Goal: Task Accomplishment & Management: Use online tool/utility

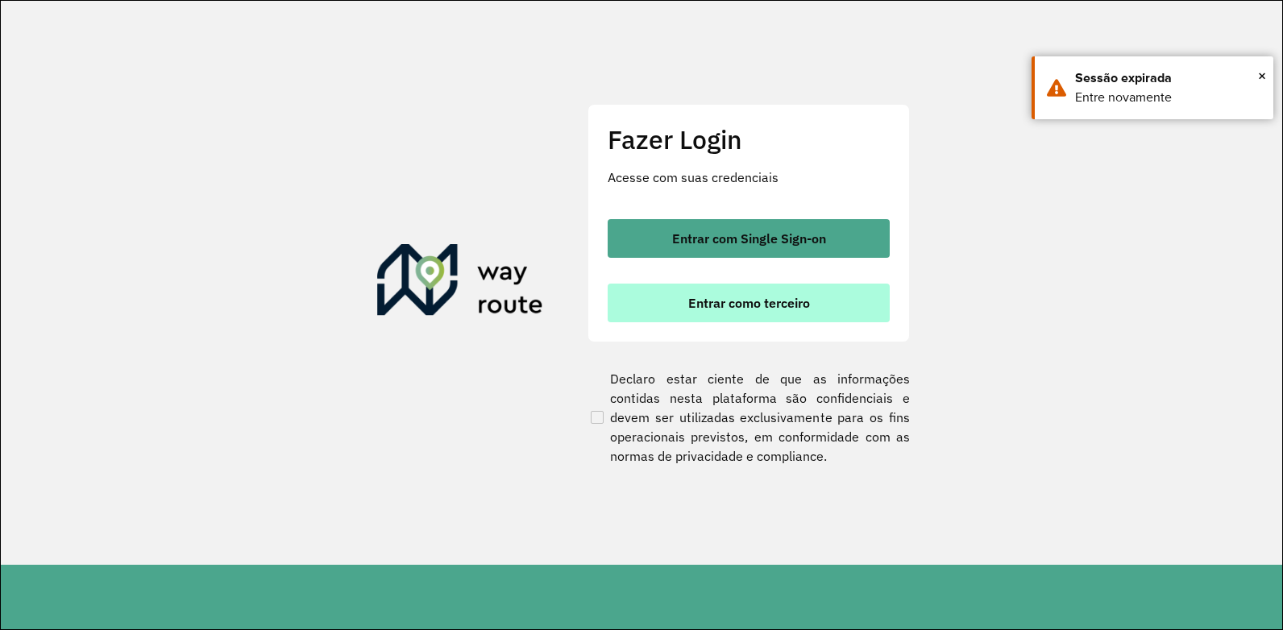
click at [750, 305] on span "Entrar como terceiro" at bounding box center [749, 303] width 122 height 13
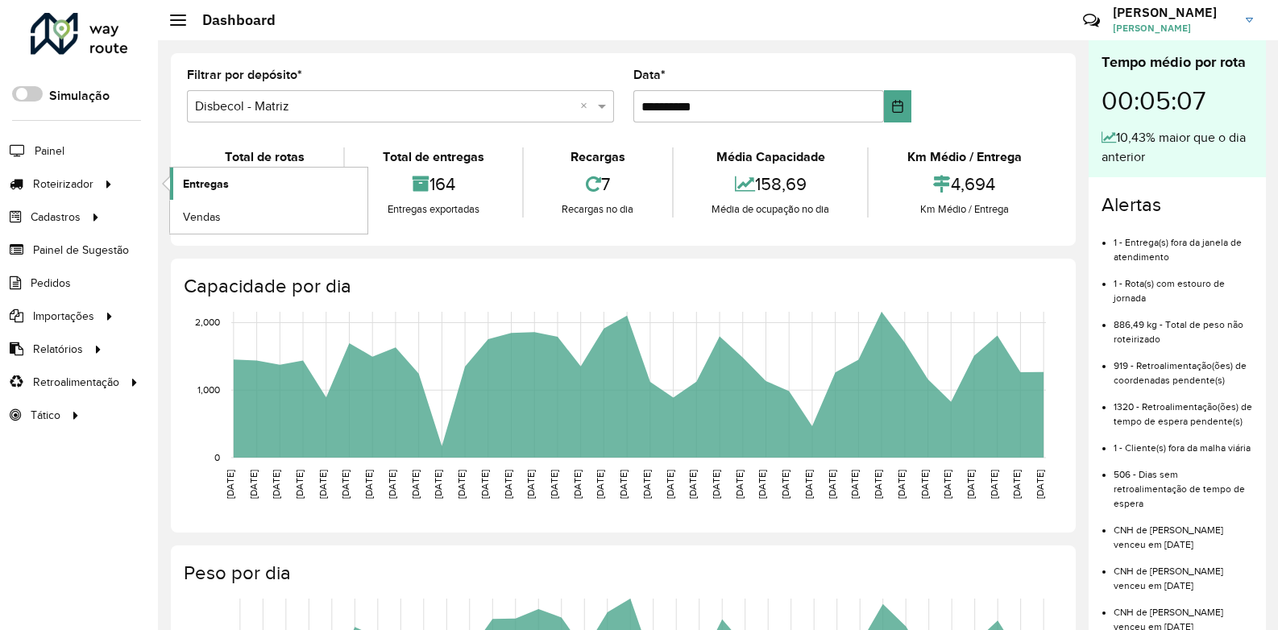
click at [197, 172] on link "Entregas" at bounding box center [268, 184] width 197 height 32
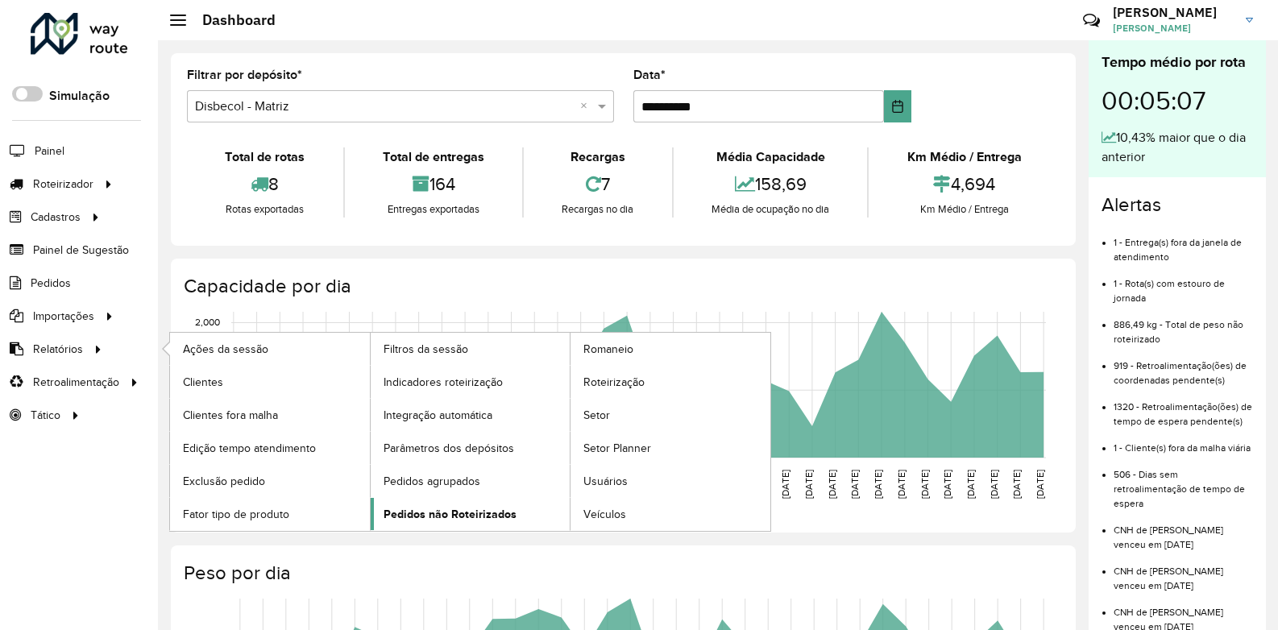
click at [444, 510] on span "Pedidos não Roteirizados" at bounding box center [450, 514] width 133 height 17
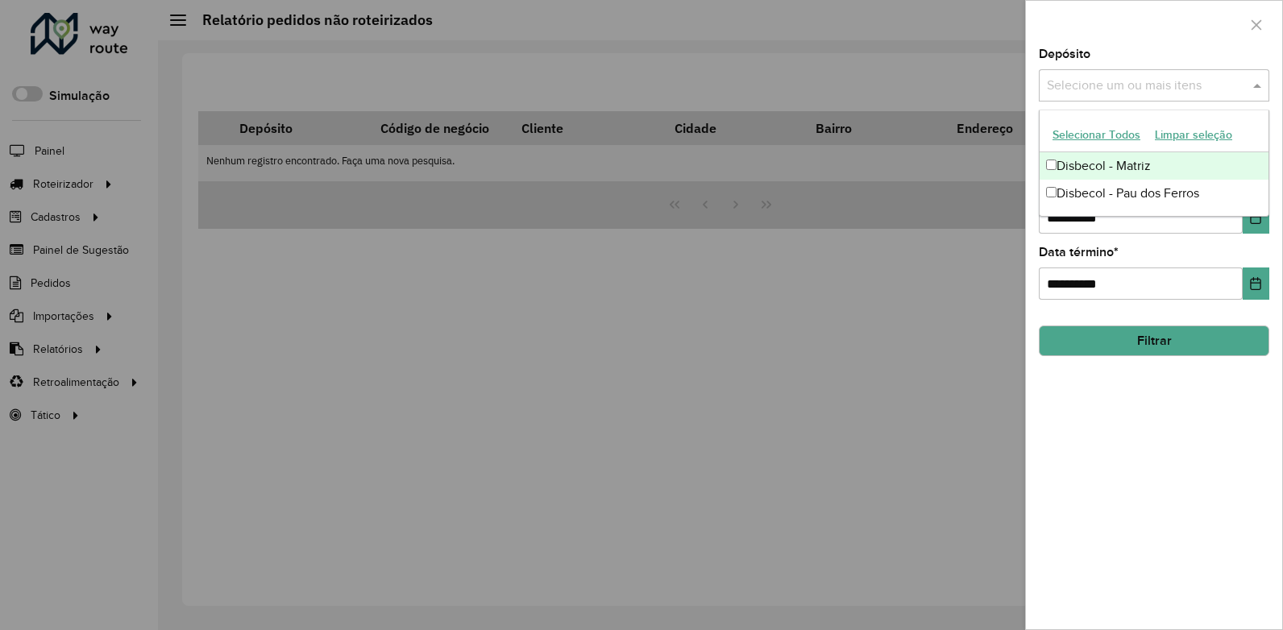
click at [1143, 78] on input "text" at bounding box center [1146, 86] width 206 height 19
click at [1141, 158] on div "Disbecol - Matriz" at bounding box center [1154, 165] width 229 height 27
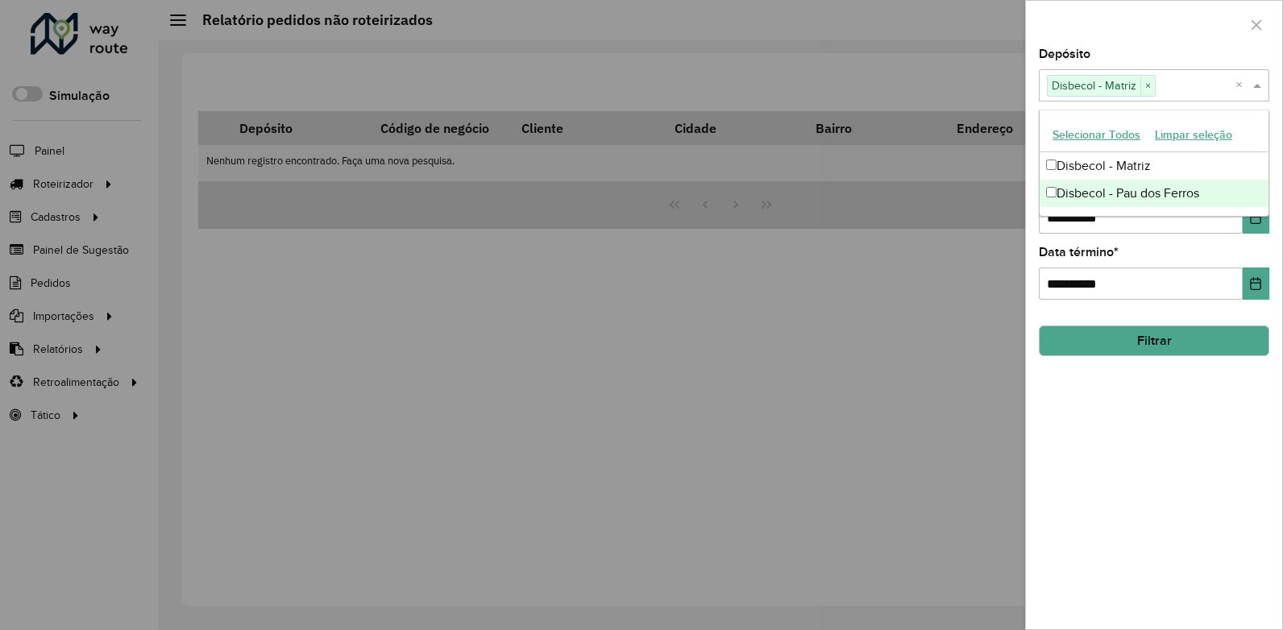
click at [1210, 393] on div "**********" at bounding box center [1154, 338] width 256 height 581
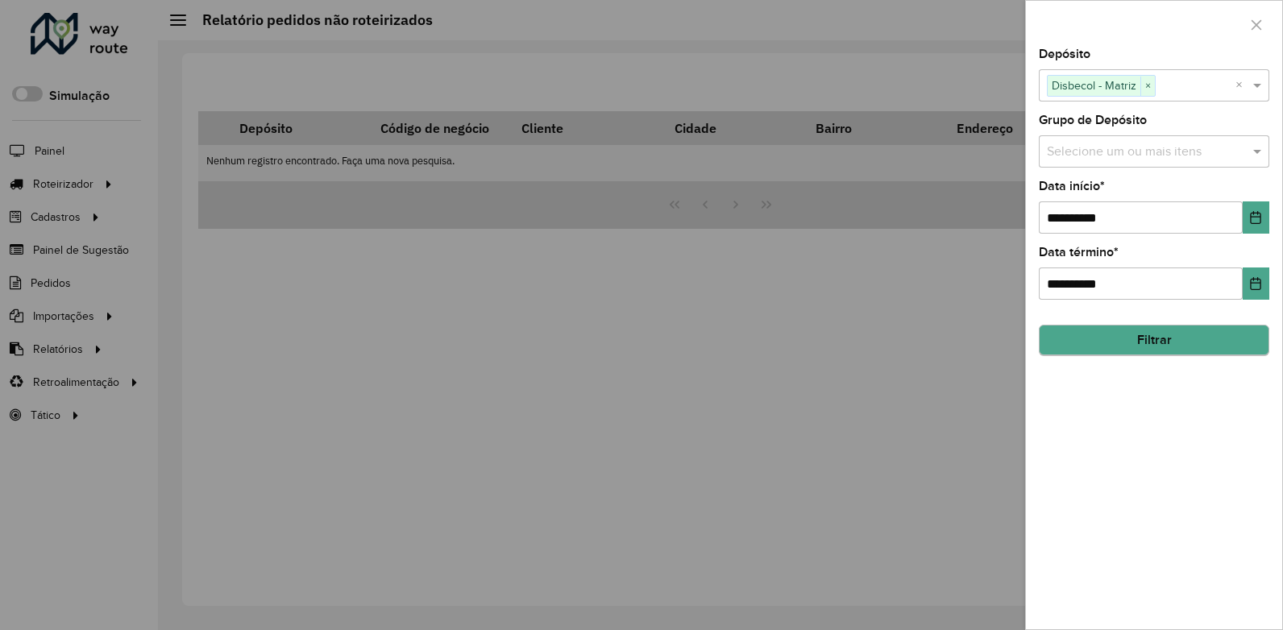
click at [1158, 327] on hb-field-button "Filtrar" at bounding box center [1154, 335] width 231 height 44
click at [1158, 331] on button "Filtrar" at bounding box center [1154, 341] width 231 height 31
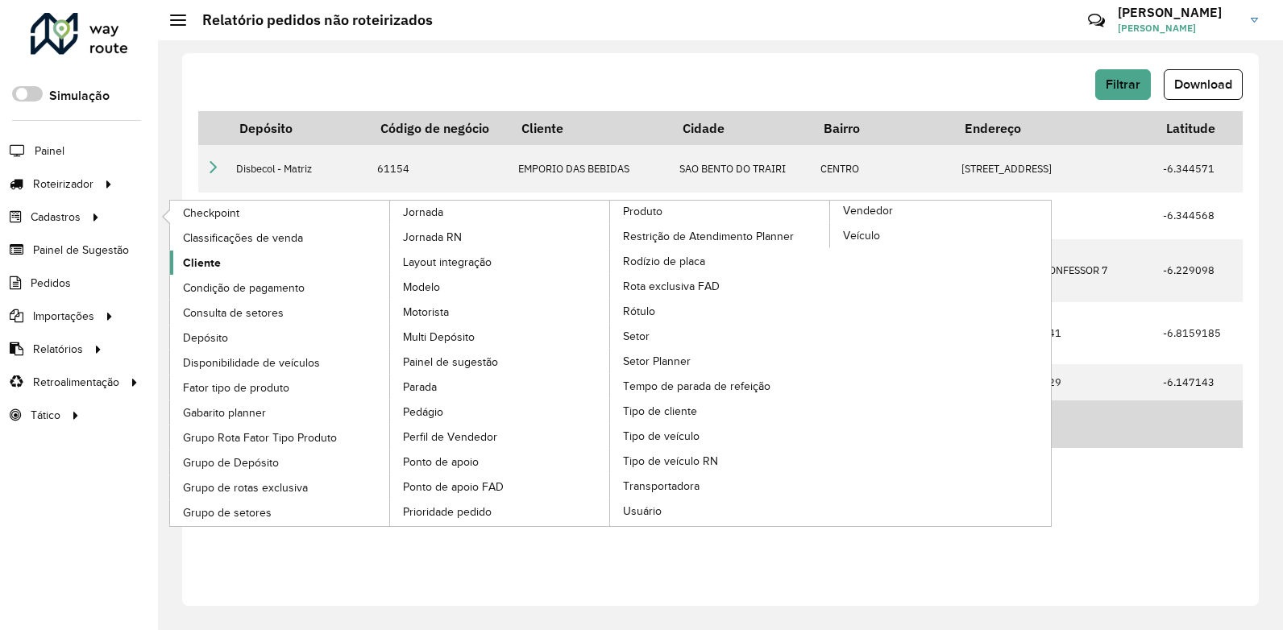
click at [193, 268] on span "Cliente" at bounding box center [202, 263] width 38 height 17
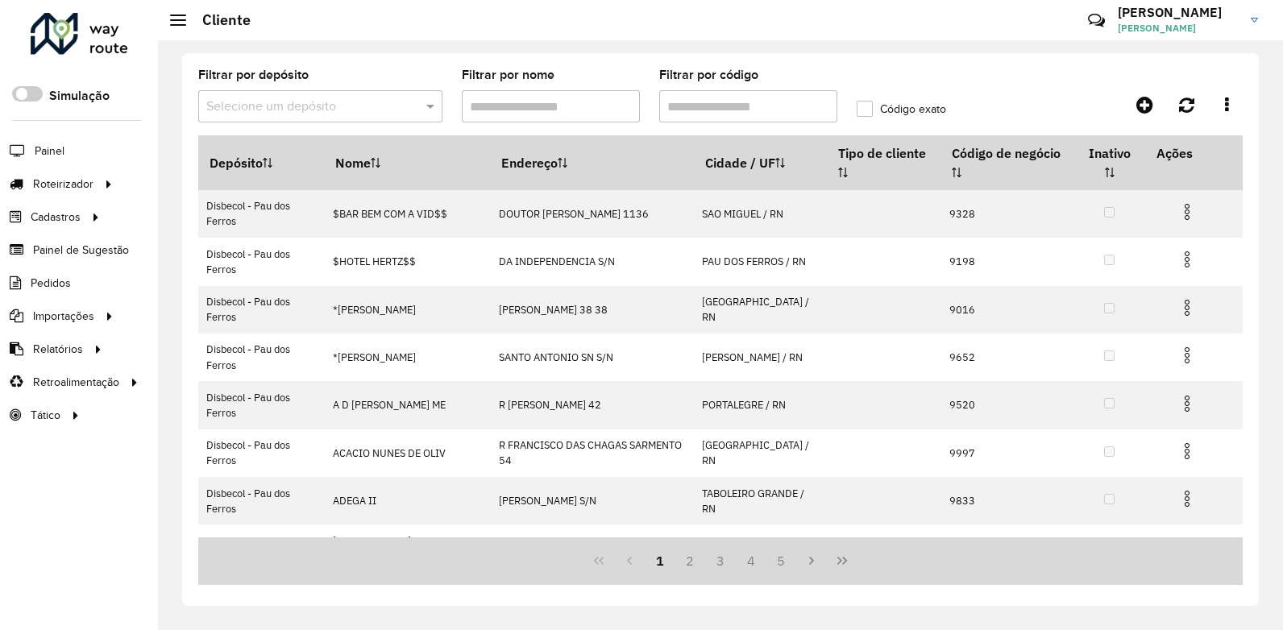
click at [520, 108] on input "Filtrar por nome" at bounding box center [551, 106] width 178 height 32
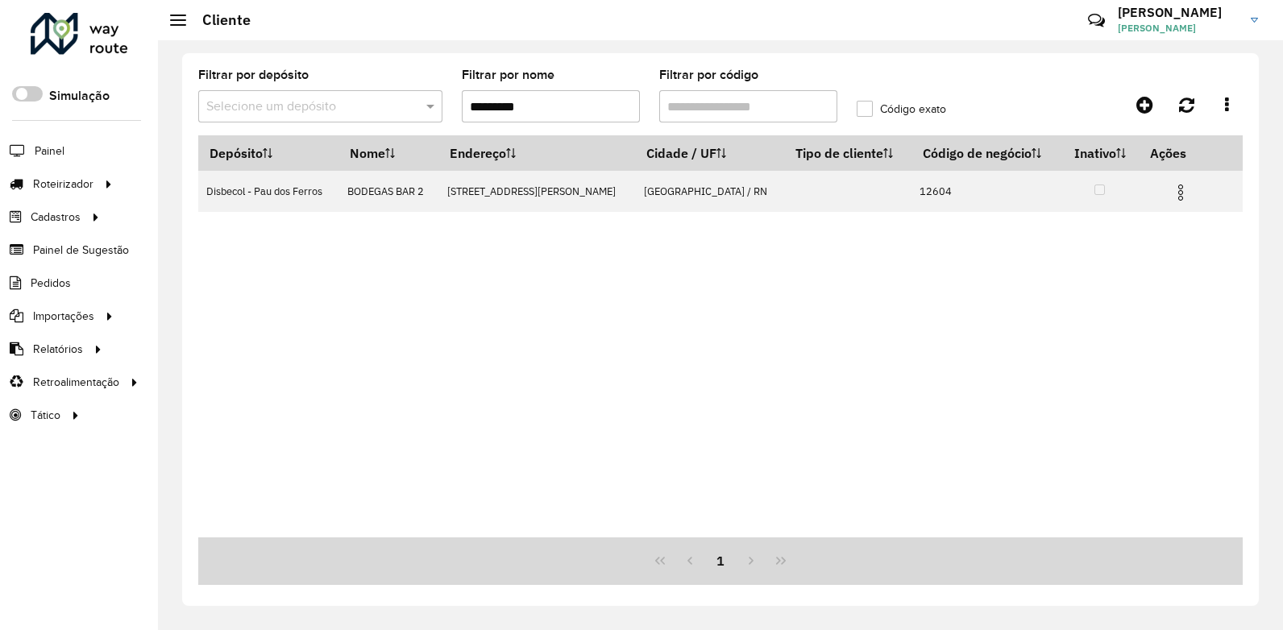
drag, startPoint x: 564, startPoint y: 110, endPoint x: 414, endPoint y: 126, distance: 150.7
click at [414, 126] on formly-group "Filtrar por depósito Selecione um depósito Filtrar por nome ********* Filtrar p…" at bounding box center [584, 102] width 790 height 66
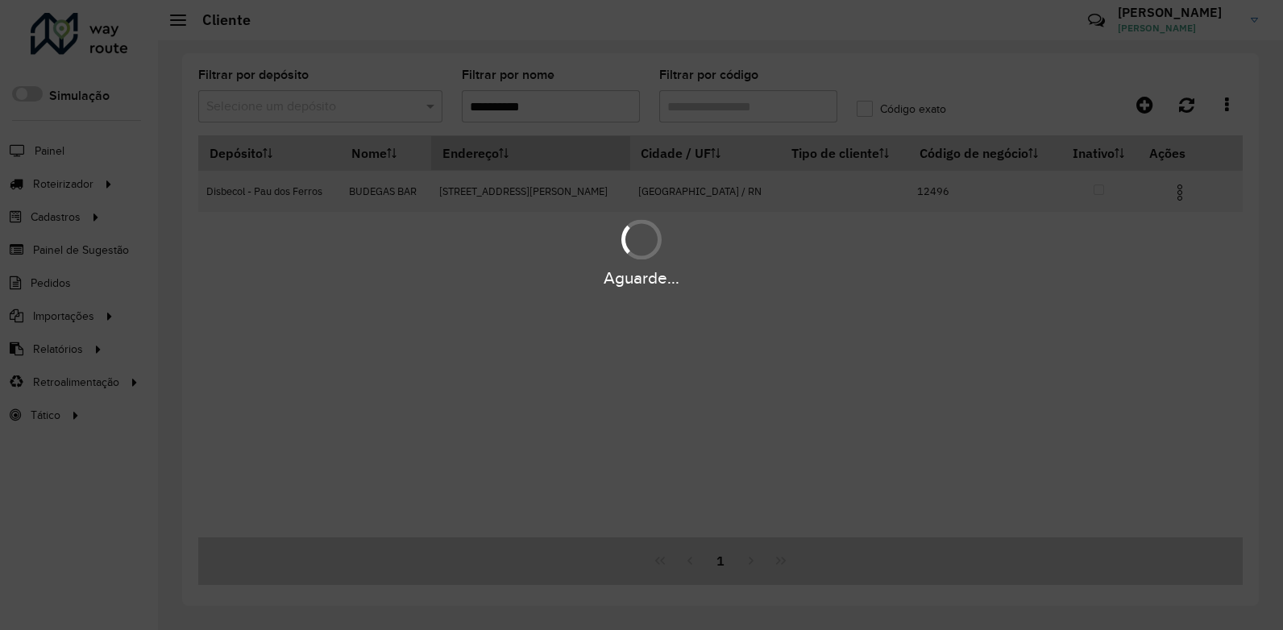
type input "**********"
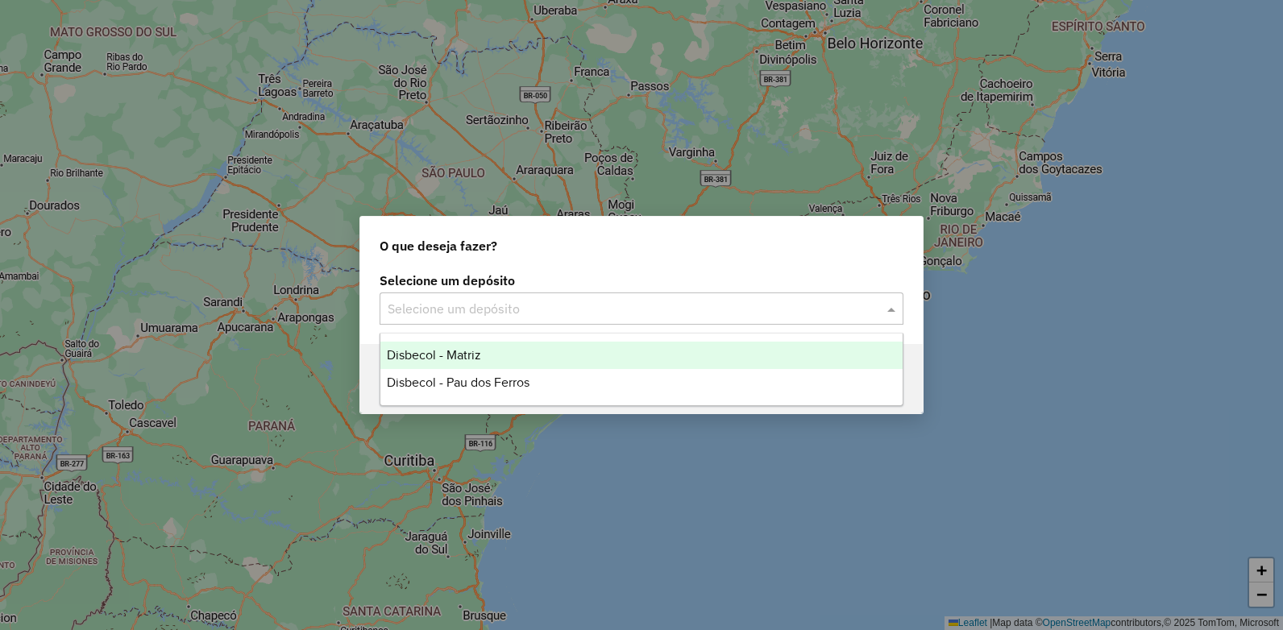
click at [894, 302] on span at bounding box center [893, 308] width 20 height 19
click at [476, 357] on span "Disbecol - Matriz" at bounding box center [434, 355] width 94 height 14
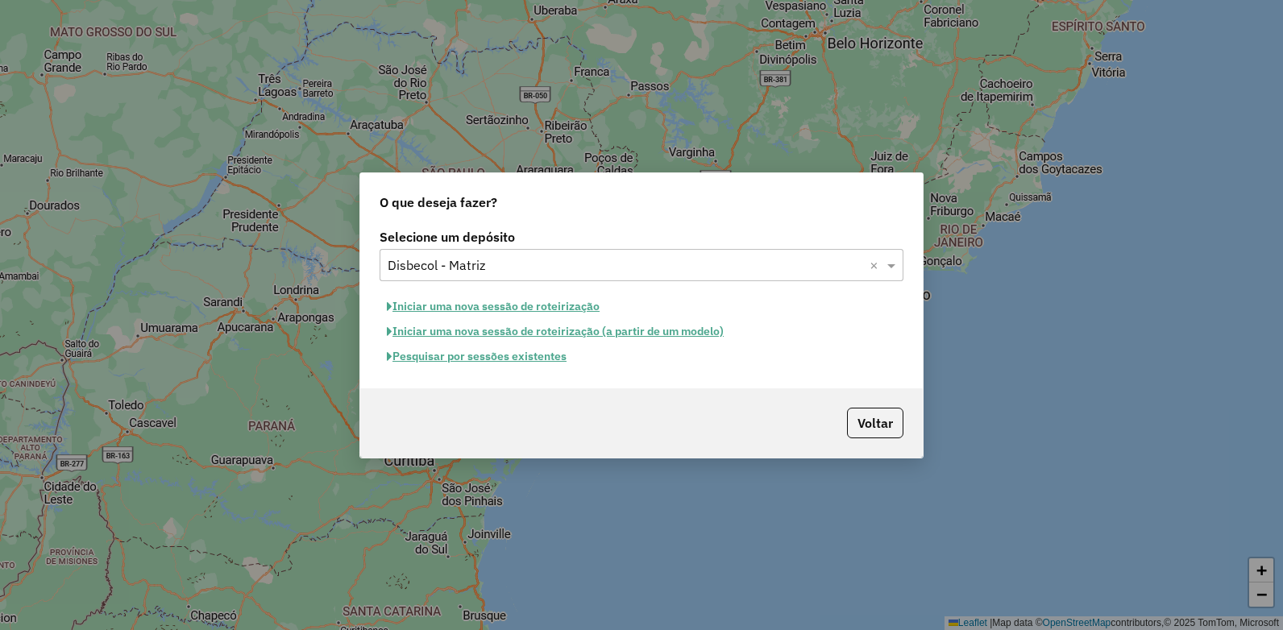
click at [490, 364] on button "Pesquisar por sessões existentes" at bounding box center [477, 356] width 194 height 25
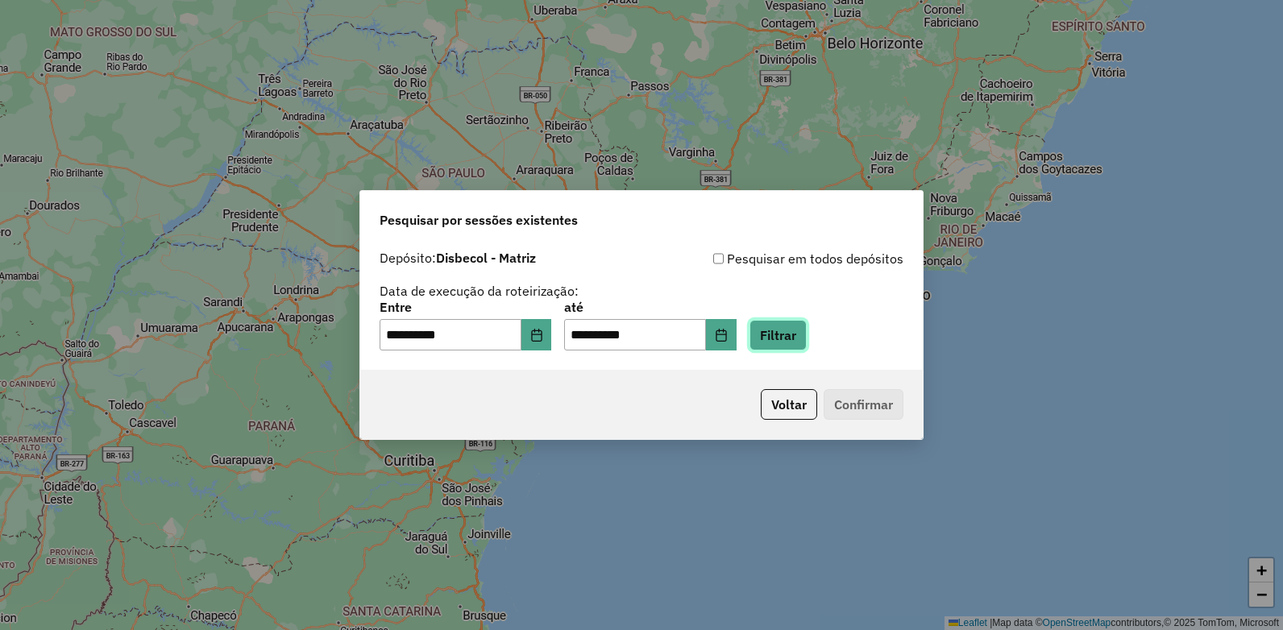
drag, startPoint x: 807, startPoint y: 331, endPoint x: 837, endPoint y: 375, distance: 53.2
click at [807, 331] on button "Filtrar" at bounding box center [778, 335] width 57 height 31
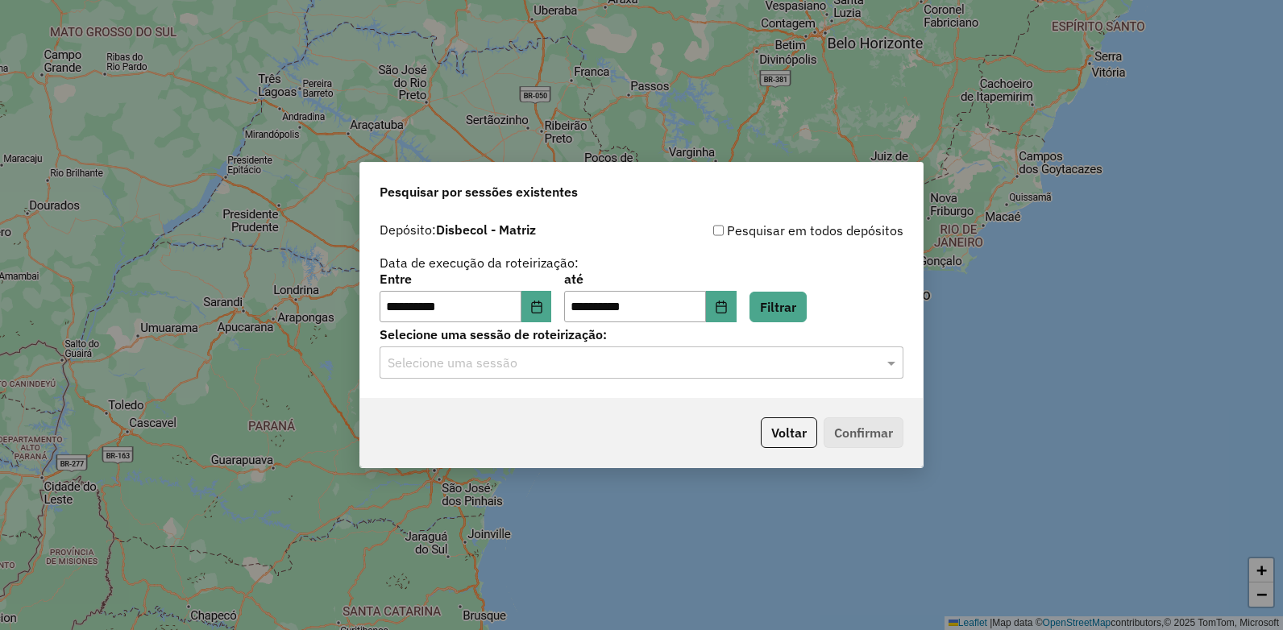
click at [513, 345] on div "Selecione uma sessão de roteirização: Selecione uma sessão" at bounding box center [642, 354] width 524 height 50
click at [512, 362] on input "text" at bounding box center [626, 363] width 476 height 19
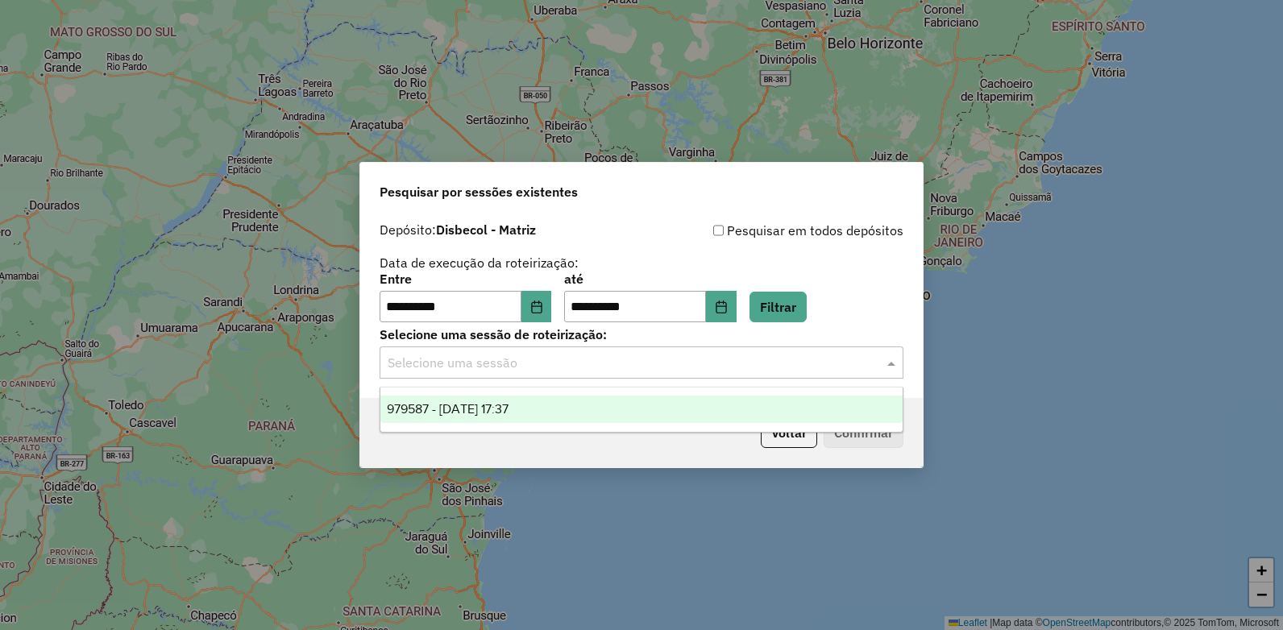
drag, startPoint x: 507, startPoint y: 405, endPoint x: 799, endPoint y: 409, distance: 291.8
click at [507, 406] on span "979587 - 15/08/2025 17:37" at bounding box center [448, 409] width 122 height 14
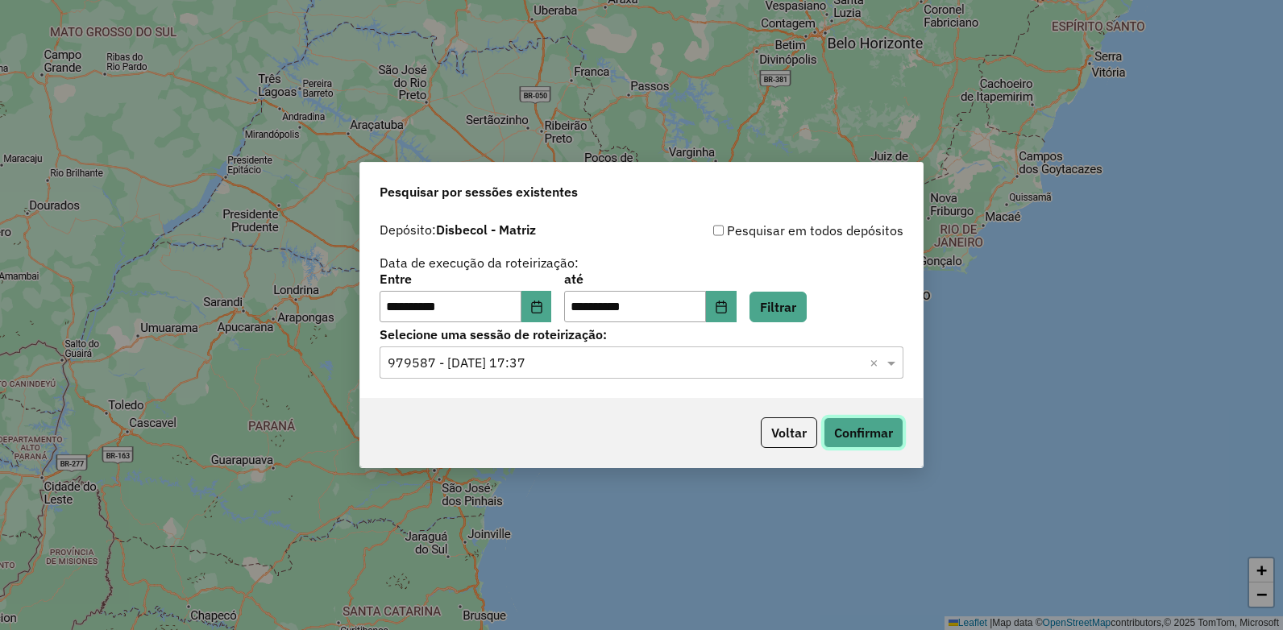
click at [877, 434] on button "Confirmar" at bounding box center [864, 433] width 80 height 31
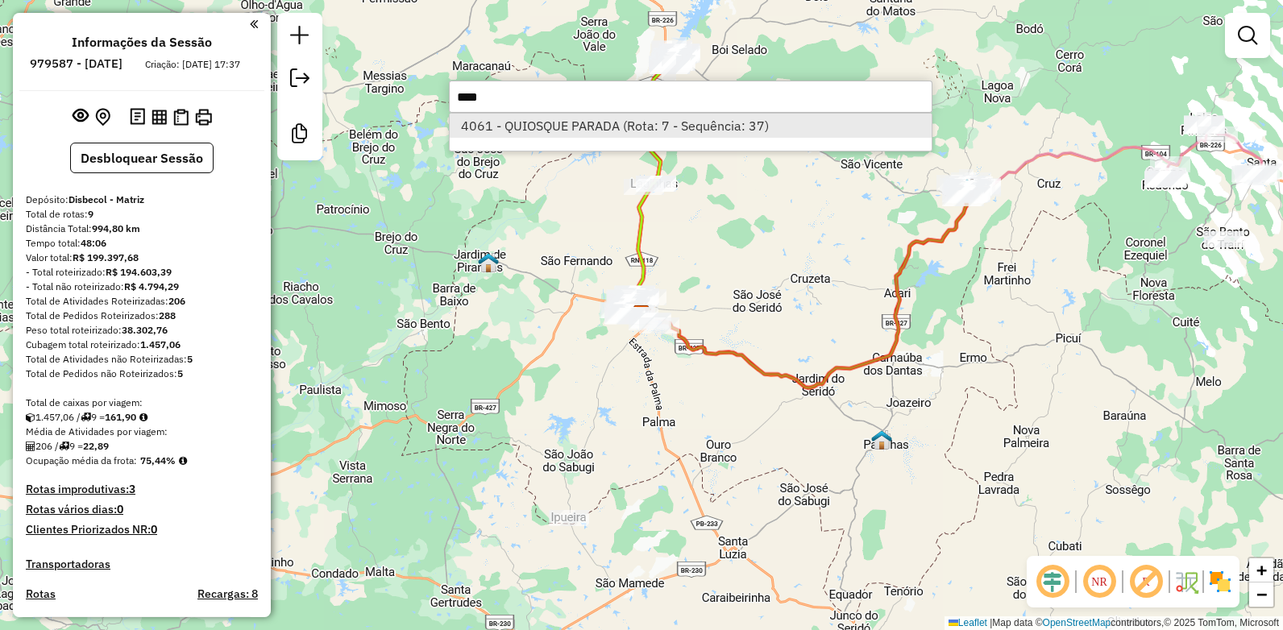
type input "****"
click at [703, 133] on li "4061 - QUIOSQUE PARADA (Rota: 7 - Sequência: 37)" at bounding box center [691, 126] width 482 height 24
select select "**********"
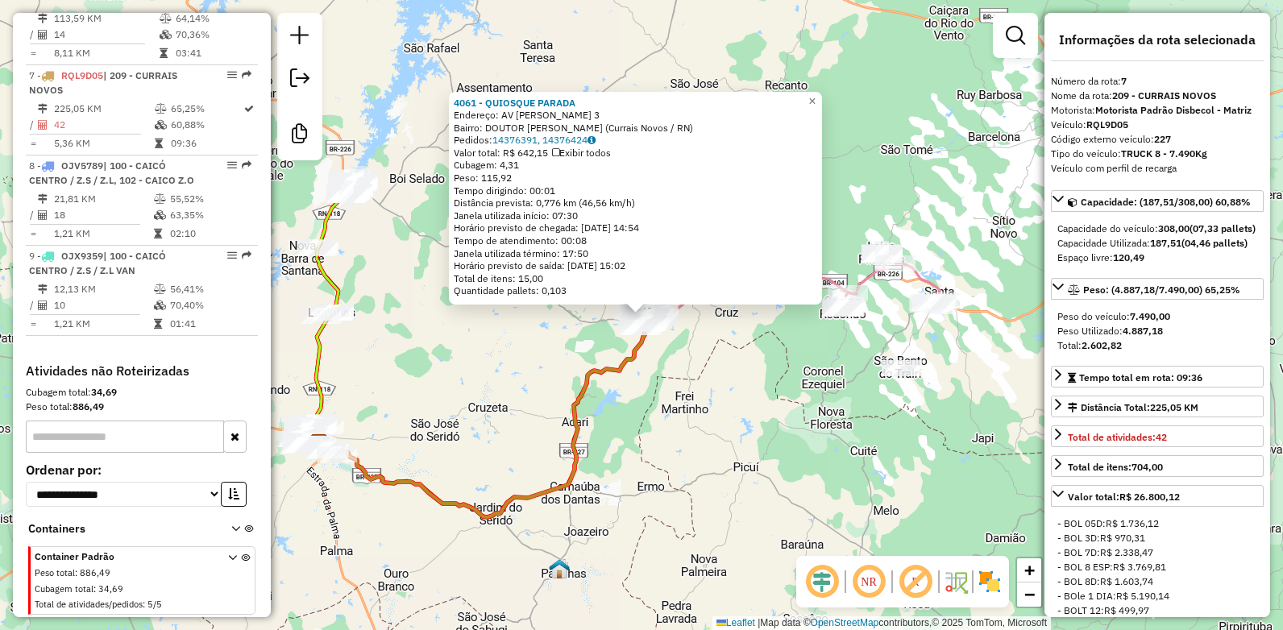
drag, startPoint x: 510, startPoint y: 152, endPoint x: 554, endPoint y: 151, distance: 43.5
click at [554, 151] on div "Valor total: R$ 642,15 Exibir todos" at bounding box center [636, 153] width 364 height 13
